Goal: Navigation & Orientation: Find specific page/section

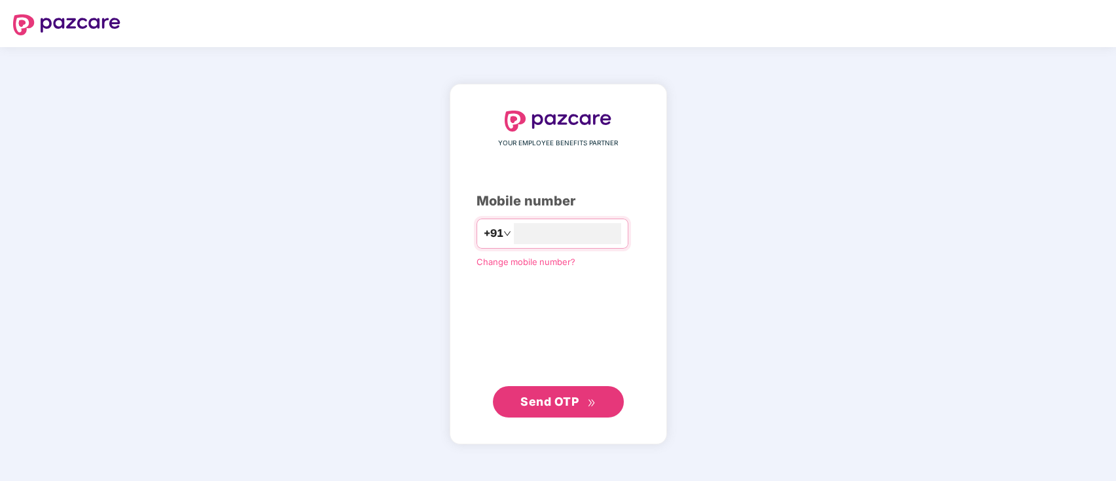
type input "**********"
click at [551, 409] on span "Send OTP" at bounding box center [557, 401] width 75 height 18
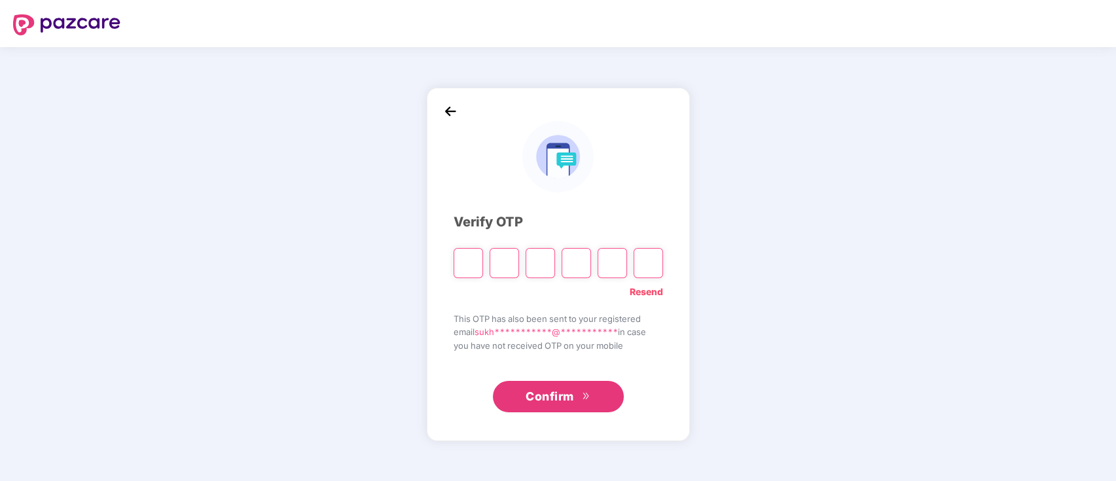
type input "*"
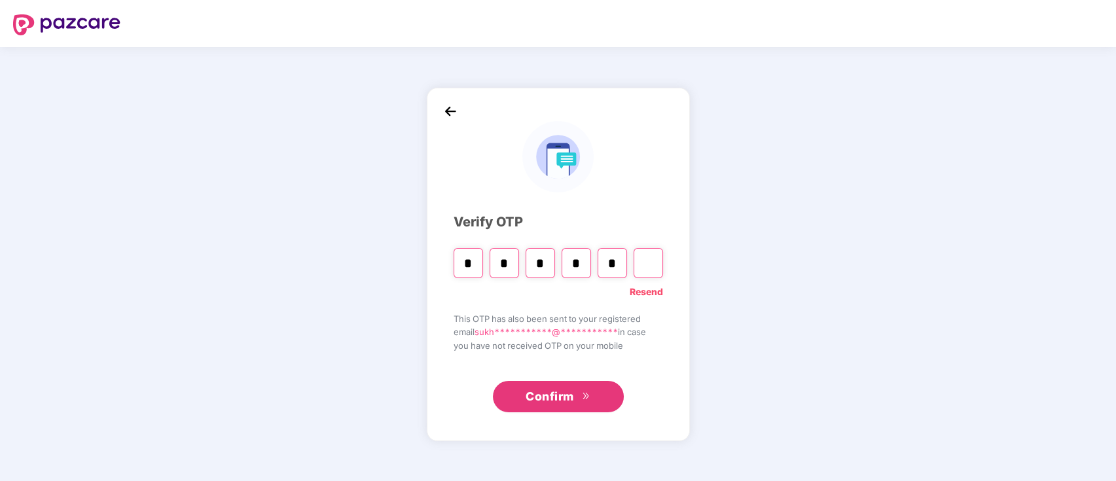
type input "*"
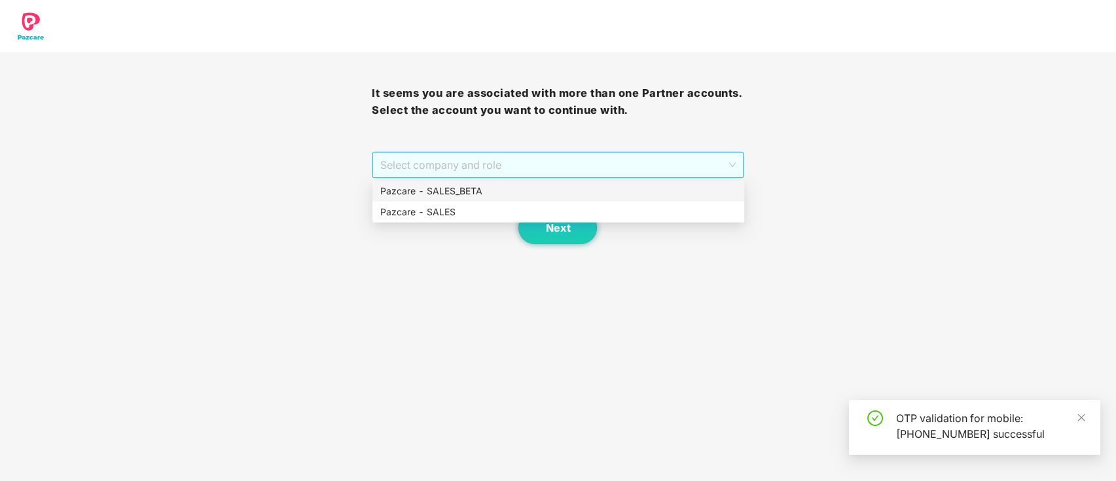
click at [482, 158] on span "Select company and role" at bounding box center [557, 165] width 355 height 25
click at [482, 215] on div "Pazcare - SALES" at bounding box center [558, 212] width 356 height 14
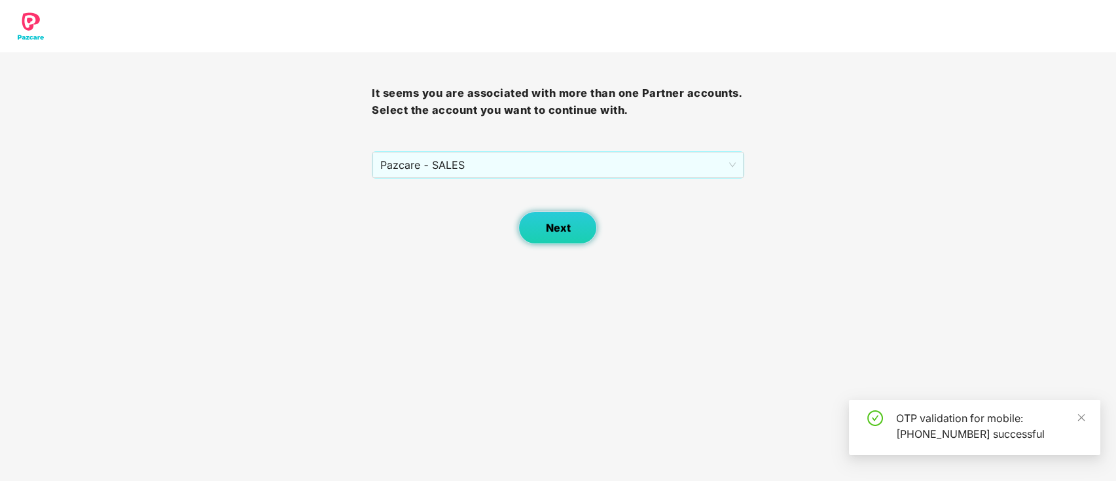
click at [545, 225] on button "Next" at bounding box center [558, 227] width 79 height 33
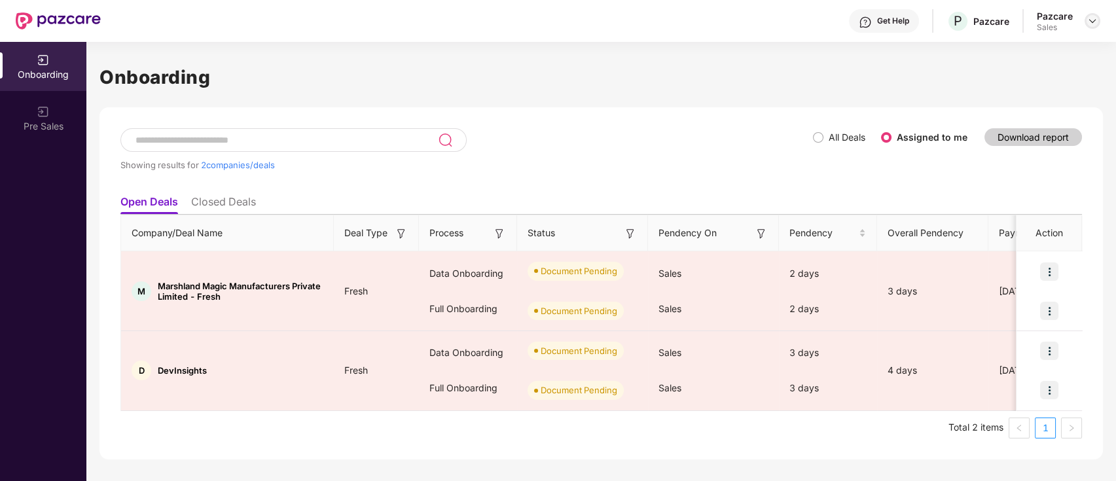
click at [1095, 24] on img at bounding box center [1092, 21] width 10 height 10
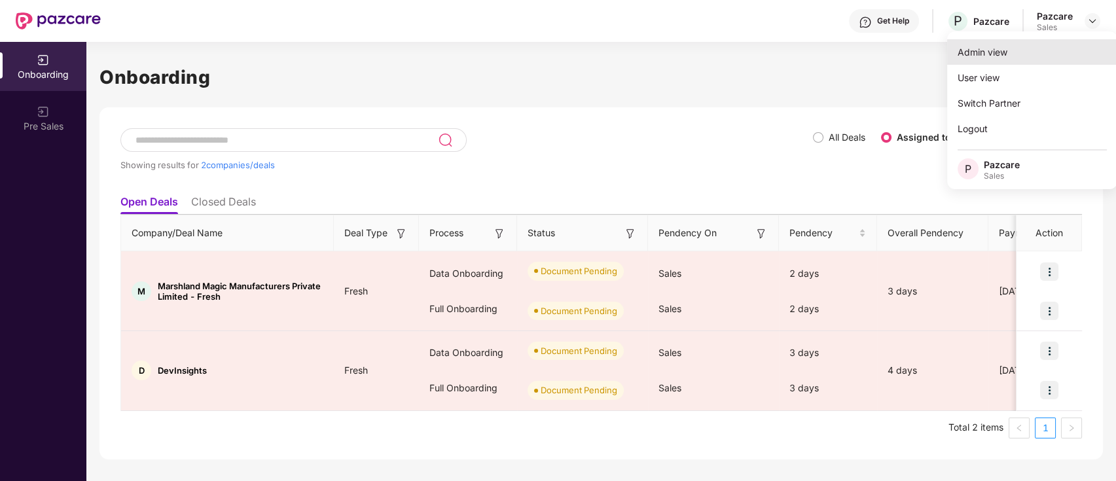
click at [1036, 43] on div "Admin view" at bounding box center [1032, 52] width 170 height 26
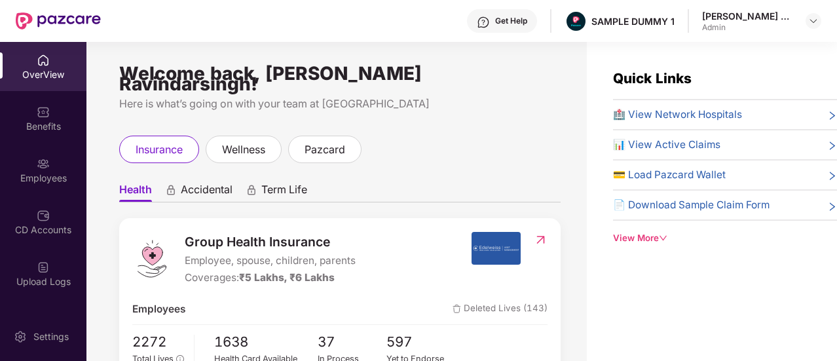
drag, startPoint x: 319, startPoint y: 12, endPoint x: 603, endPoint y: 141, distance: 311.8
click at [603, 141] on div "Quick Links 🏥 View Network Hospitals 📊 View Active Claims 💳 Load Pazcard Wallet…" at bounding box center [712, 156] width 250 height 177
